Goal: Contribute content: Add original content to the website for others to see

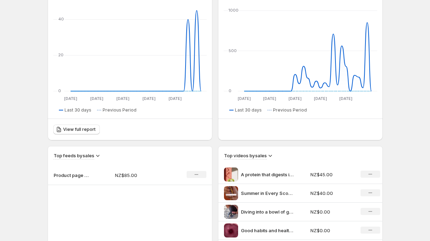
scroll to position [68, 0]
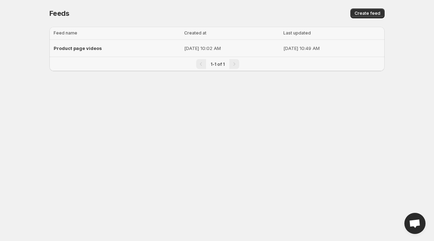
click at [139, 45] on div "Product page videos" at bounding box center [117, 48] width 126 height 13
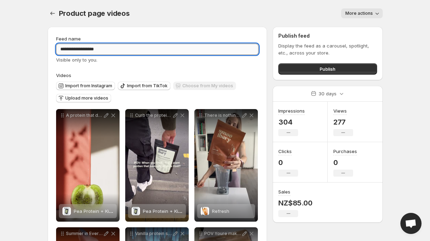
click at [113, 52] on input "**********" at bounding box center [157, 49] width 203 height 11
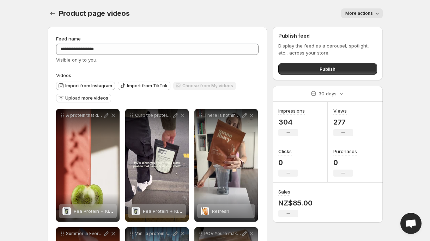
click at [133, 76] on label "Videos" at bounding box center [157, 75] width 203 height 7
click at [94, 86] on span "Import from Instagram" at bounding box center [88, 86] width 47 height 6
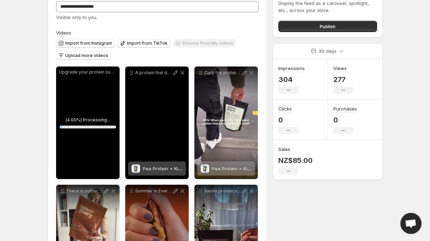
scroll to position [61, 0]
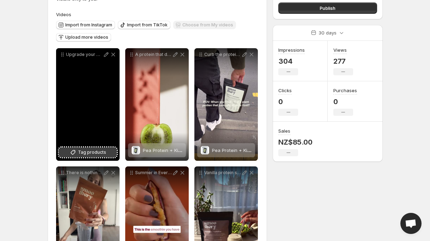
click at [87, 157] on button "Tag products" at bounding box center [88, 153] width 58 height 10
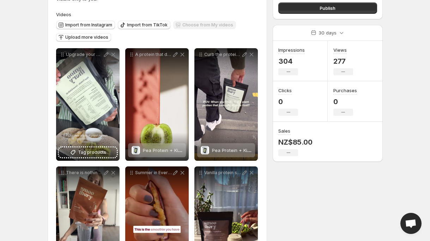
scroll to position [0, 0]
